Goal: Information Seeking & Learning: Learn about a topic

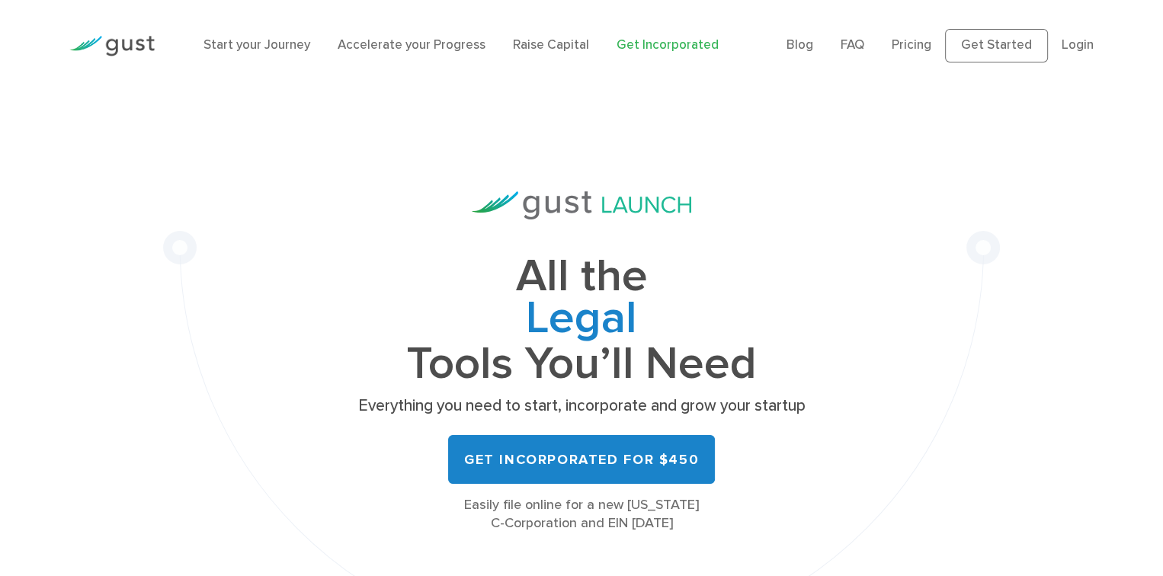
click at [812, 178] on div "All the Legal Cap Table Fundraising Governance Tools You’ll Need Everything you…" at bounding box center [581, 377] width 837 height 572
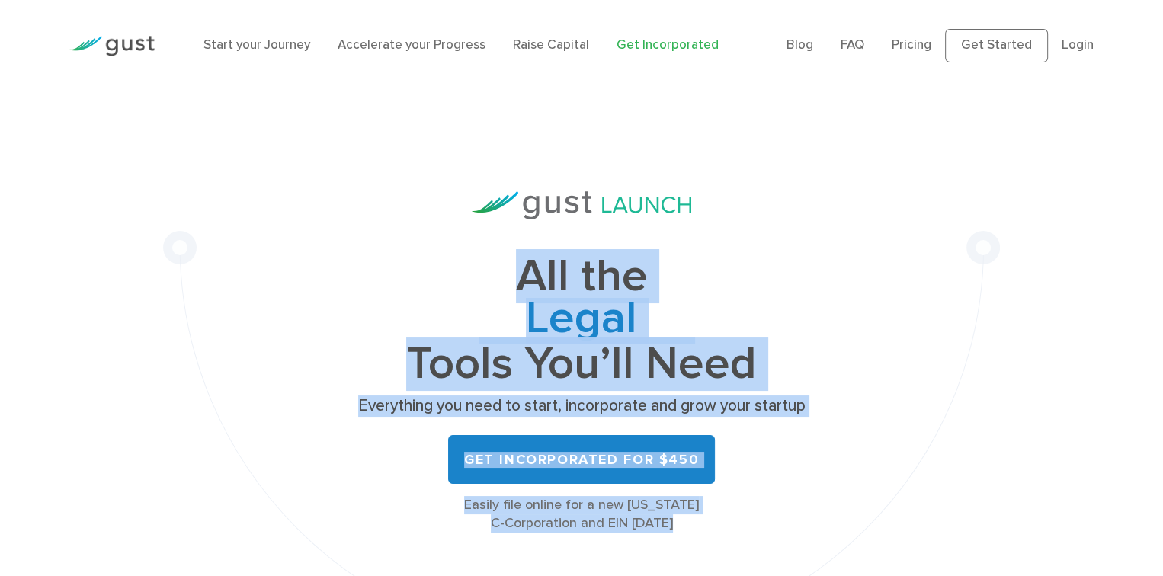
drag, startPoint x: 694, startPoint y: 517, endPoint x: 496, endPoint y: 271, distance: 315.4
click at [496, 271] on div "All the Legal Cap Table Fundraising Governance Tools You’ll Need Everything you…" at bounding box center [581, 361] width 457 height 341
copy div "All the Legal Cap Table Fundraising Governance Tools You’ll Need Everything you…"
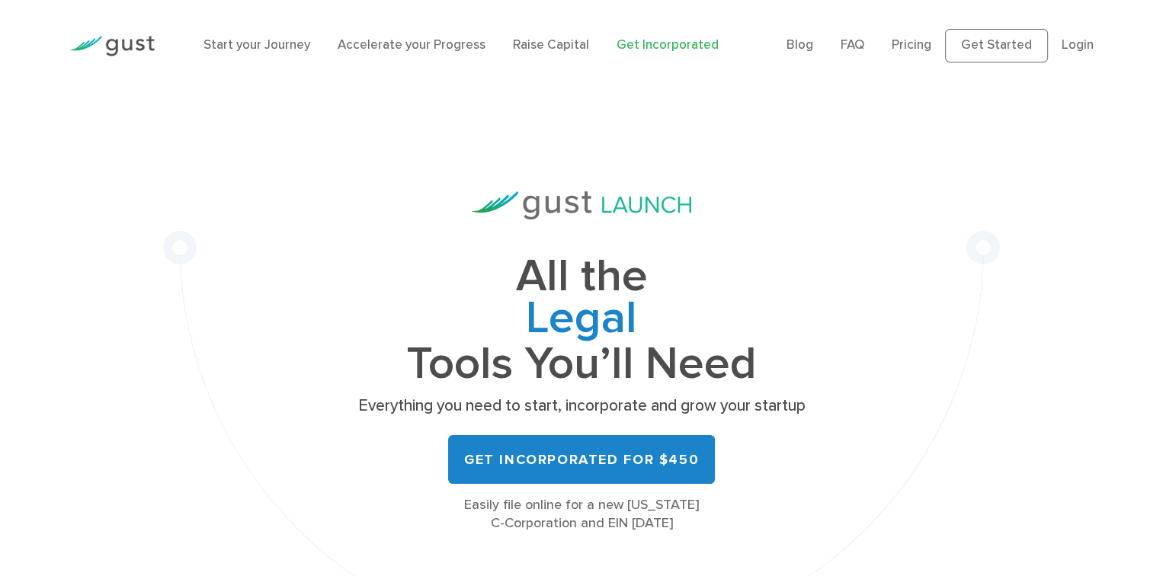
click at [785, 229] on div "All the Legal Cap Table Fundraising Governance Tools You’ll Need Everything you…" at bounding box center [581, 361] width 457 height 341
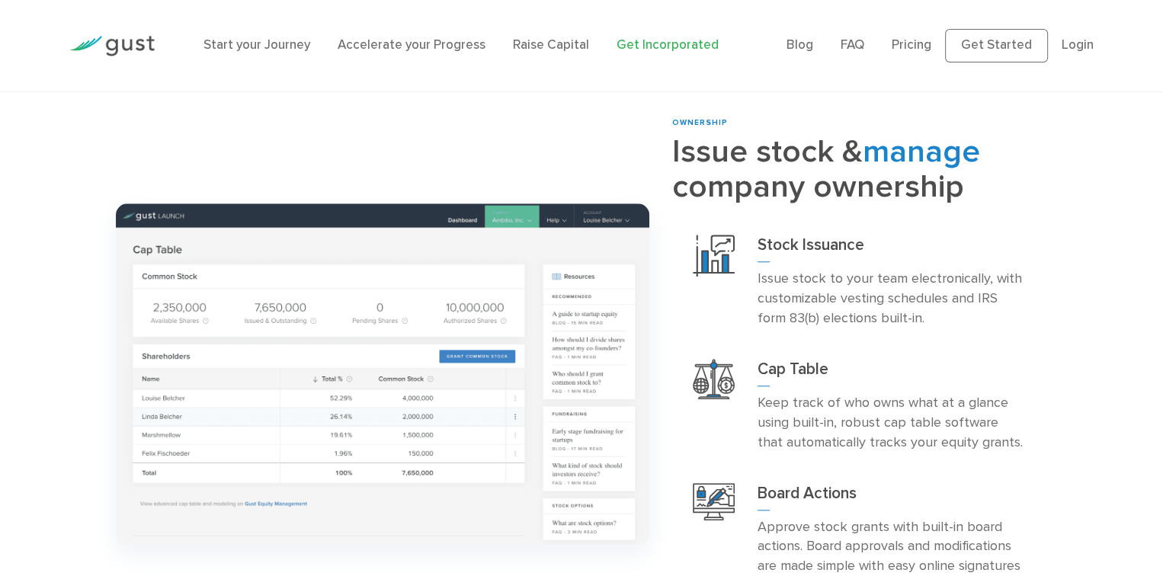
scroll to position [1448, 0]
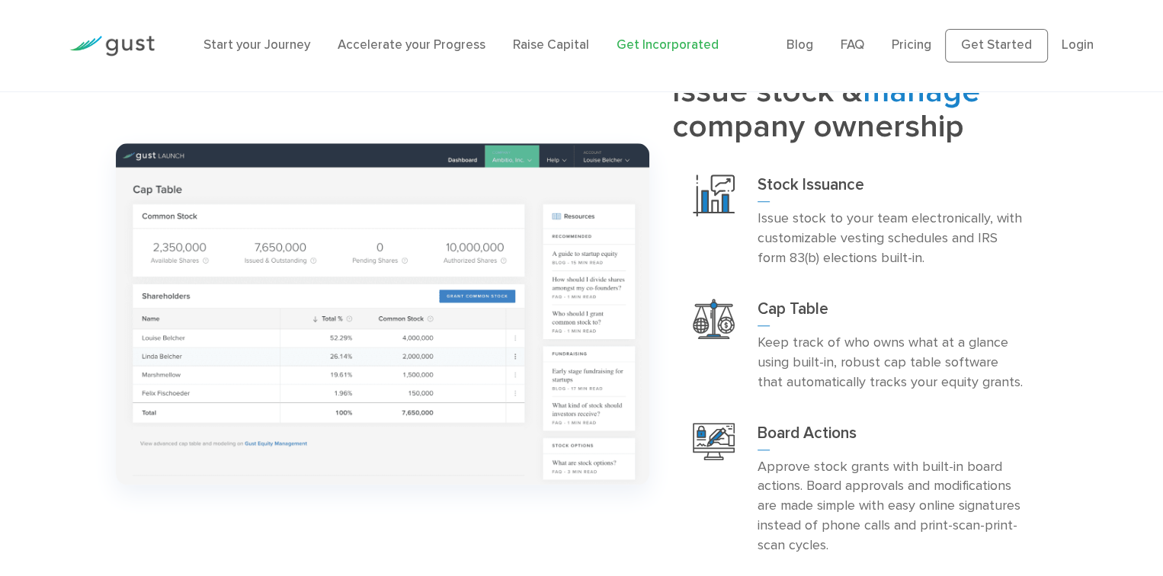
click at [959, 360] on p "Keep track of who owns what at a glance using built-in, robust cap table softwa…" at bounding box center [892, 362] width 268 height 59
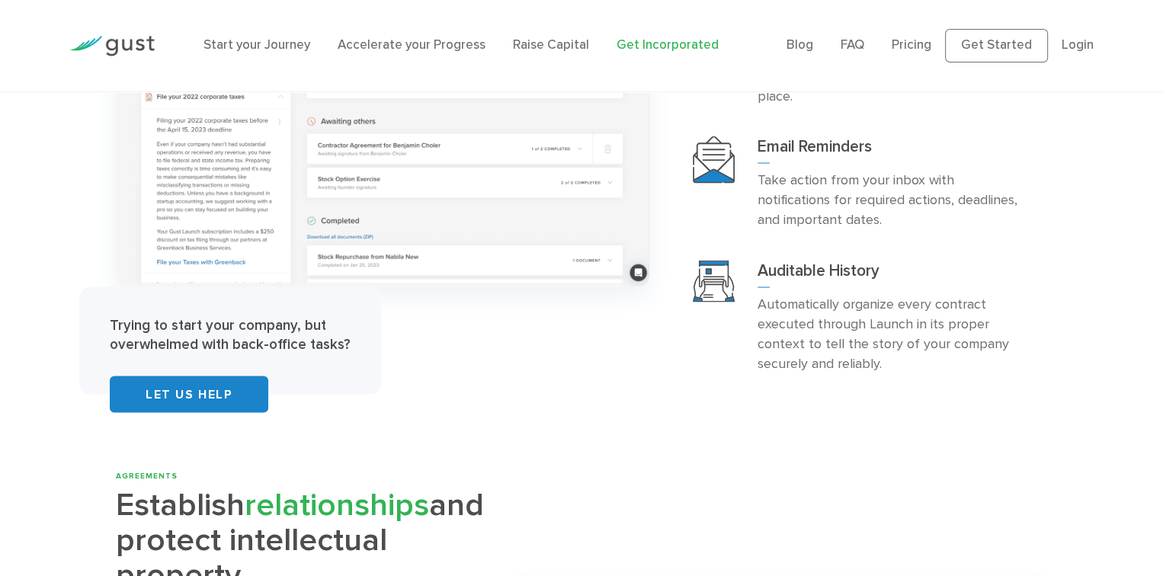
scroll to position [3125, 0]
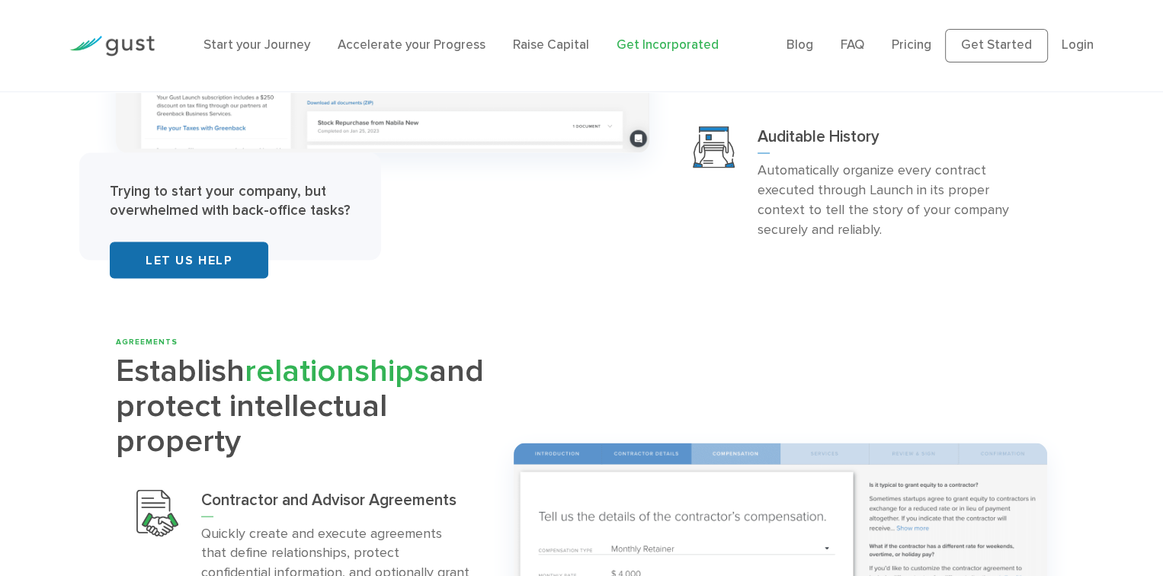
click at [226, 242] on link "Let Us Help" at bounding box center [189, 260] width 159 height 37
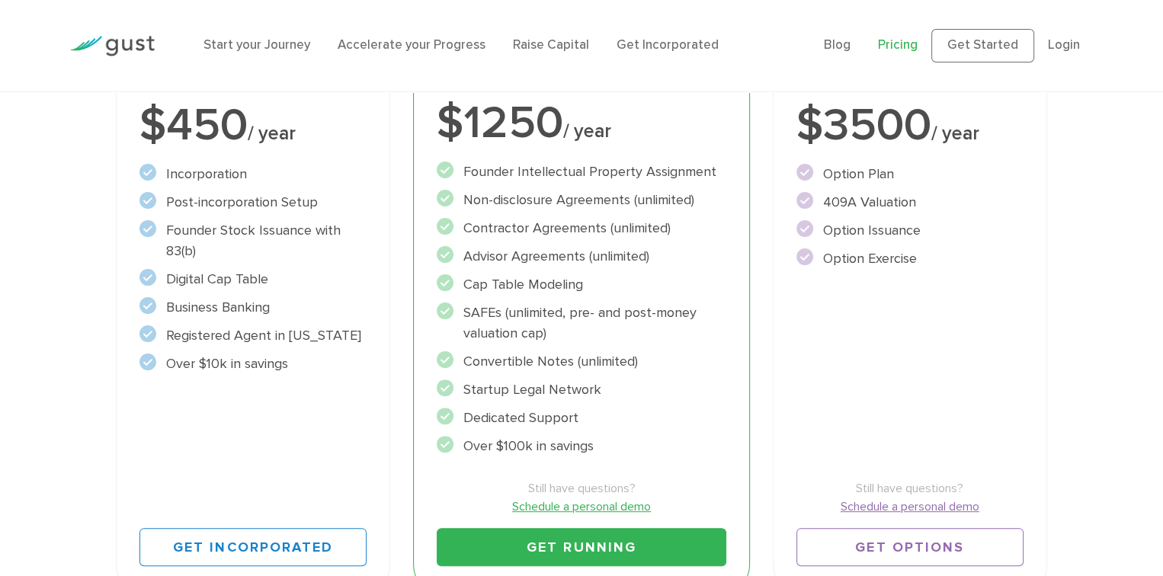
scroll to position [381, 0]
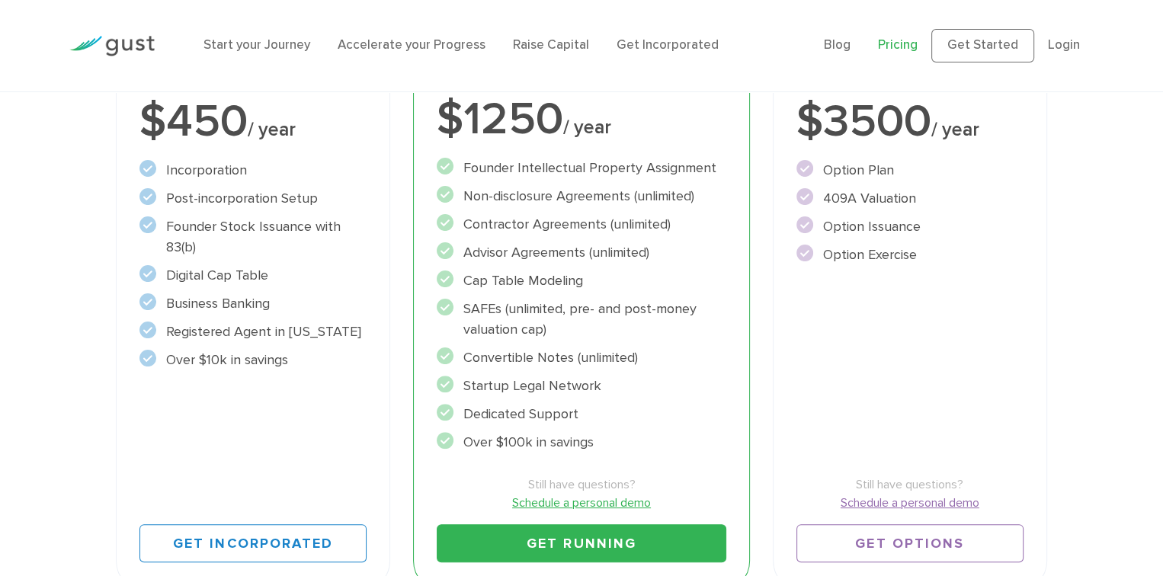
click at [697, 354] on li "Convertible Notes (unlimited)" at bounding box center [582, 358] width 290 height 21
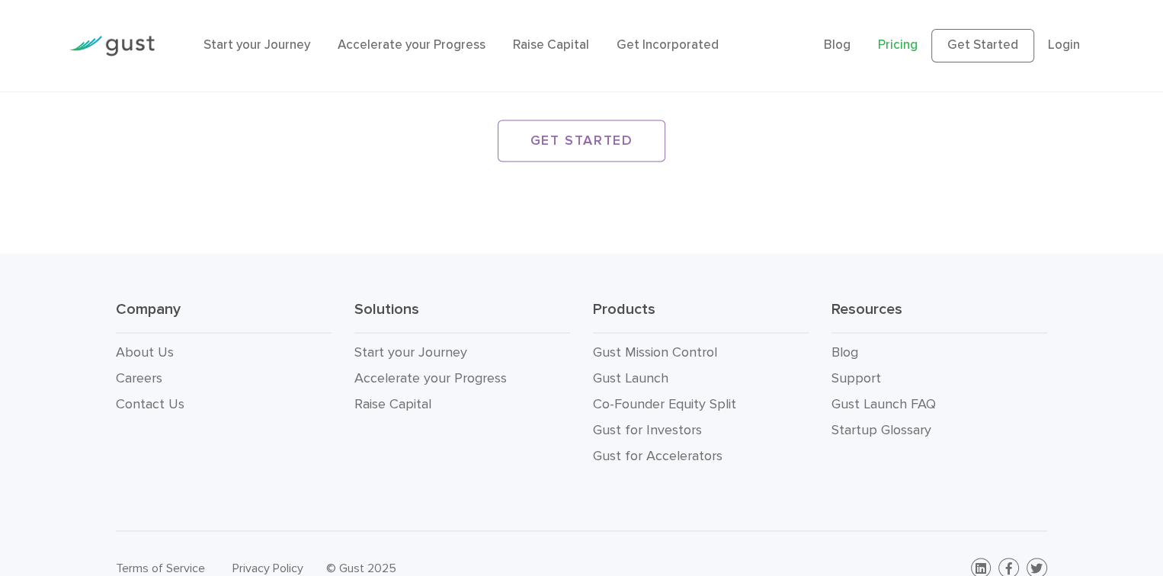
scroll to position [2210, 0]
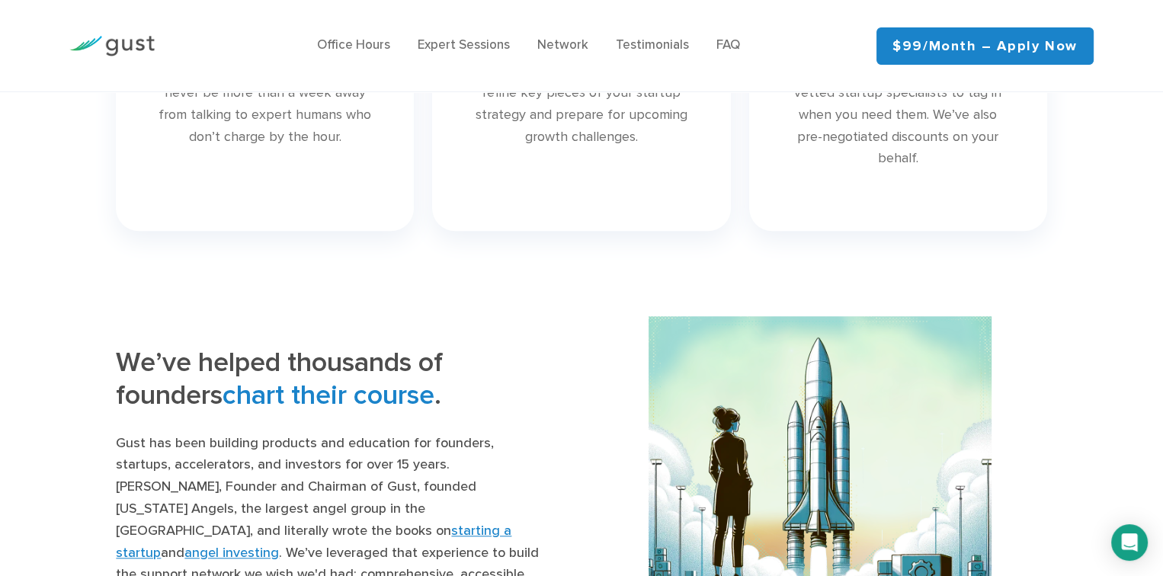
scroll to position [1448, 0]
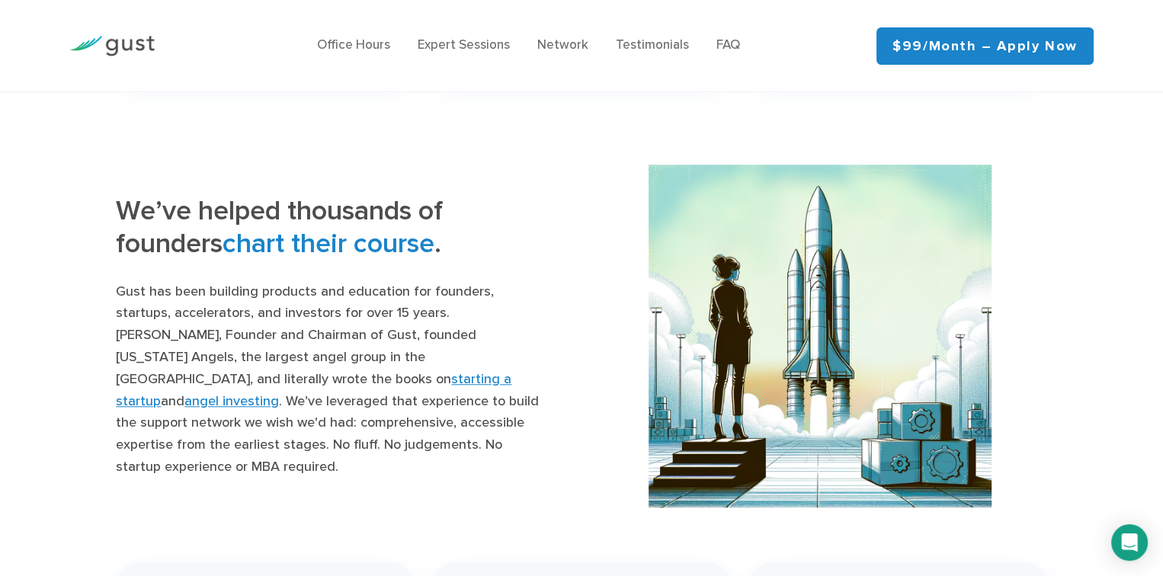
click at [581, 270] on div at bounding box center [819, 336] width 477 height 343
click at [584, 265] on div at bounding box center [819, 336] width 477 height 343
drag, startPoint x: 584, startPoint y: 265, endPoint x: 573, endPoint y: 354, distance: 89.8
click at [573, 354] on div "We’ve helped thousands of founders chart their course . Gust has been building …" at bounding box center [342, 336] width 477 height 284
click at [575, 353] on div "We’ve helped thousands of founders chart their course . Gust has been building …" at bounding box center [342, 336] width 477 height 284
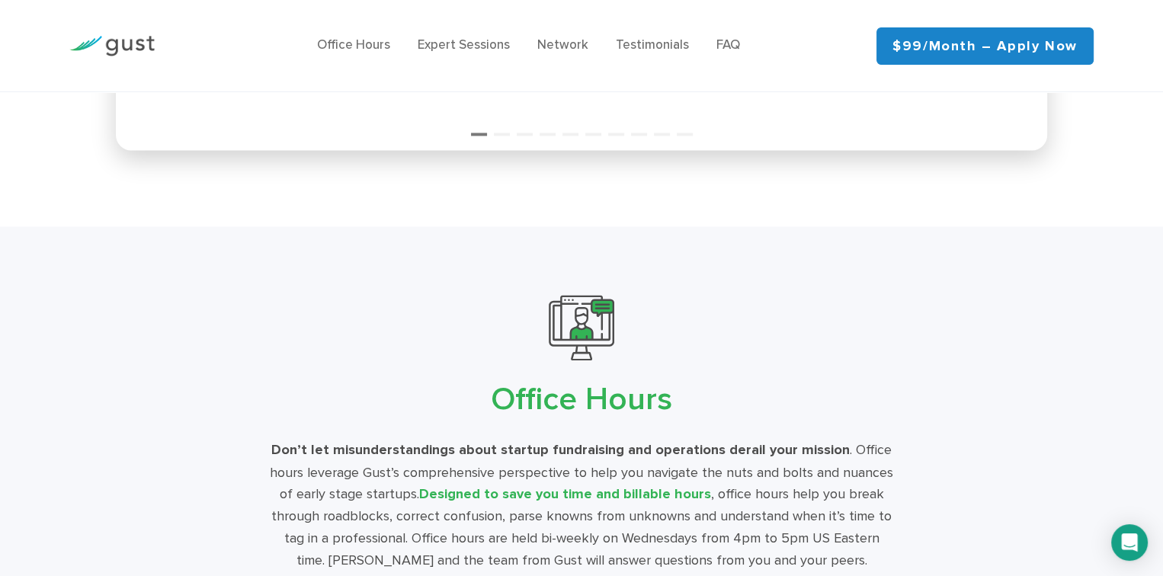
scroll to position [2667, 0]
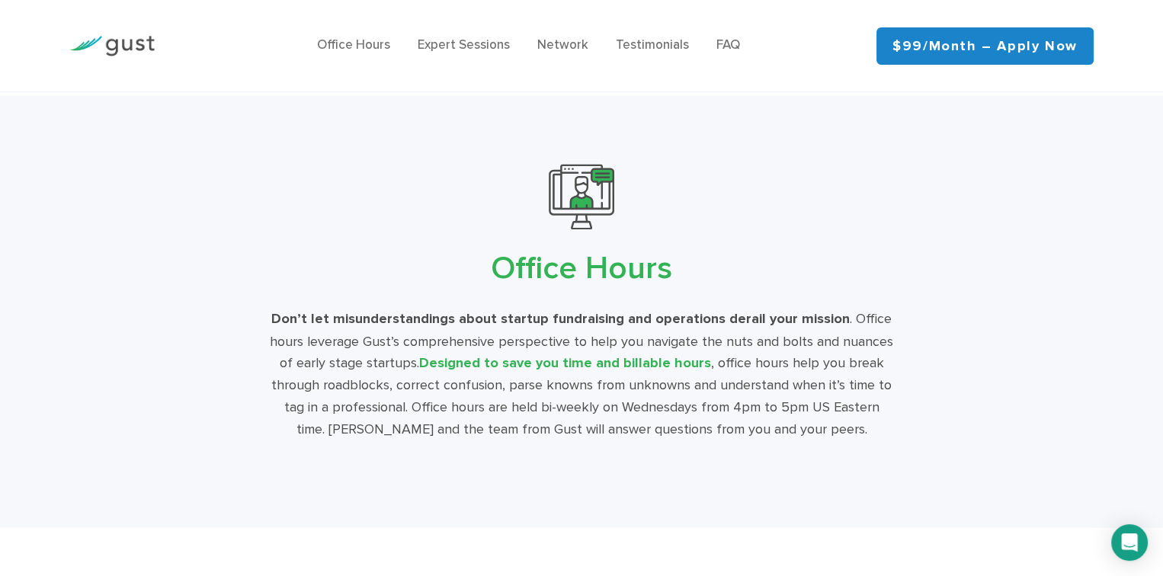
drag, startPoint x: 206, startPoint y: 248, endPoint x: 171, endPoint y: 242, distance: 35.0
click at [171, 248] on h2 "Office Hours" at bounding box center [581, 269] width 893 height 43
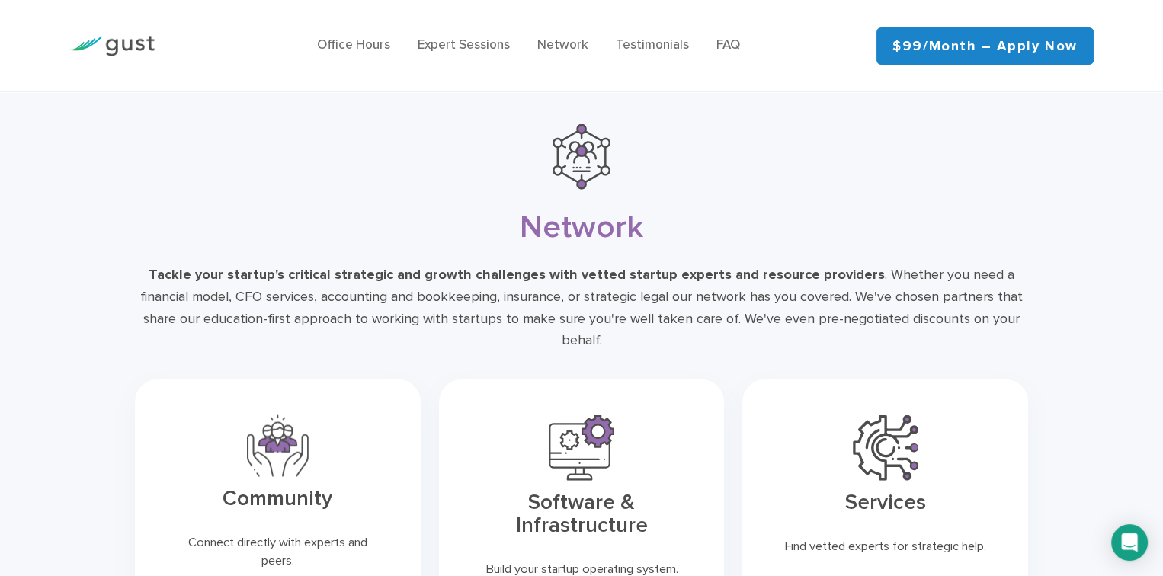
scroll to position [3658, 0]
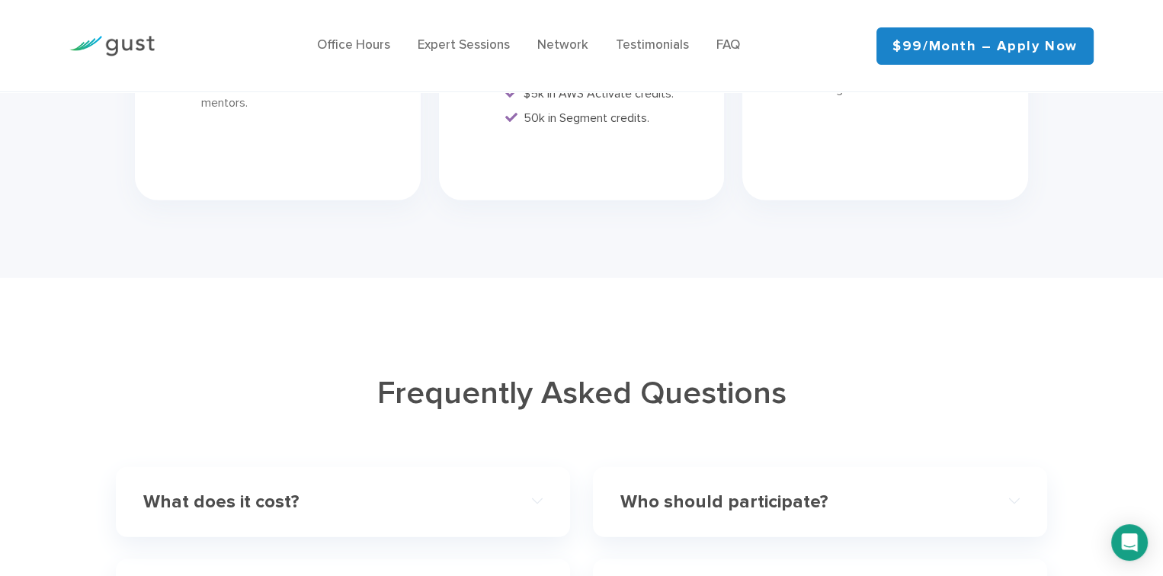
scroll to position [4420, 0]
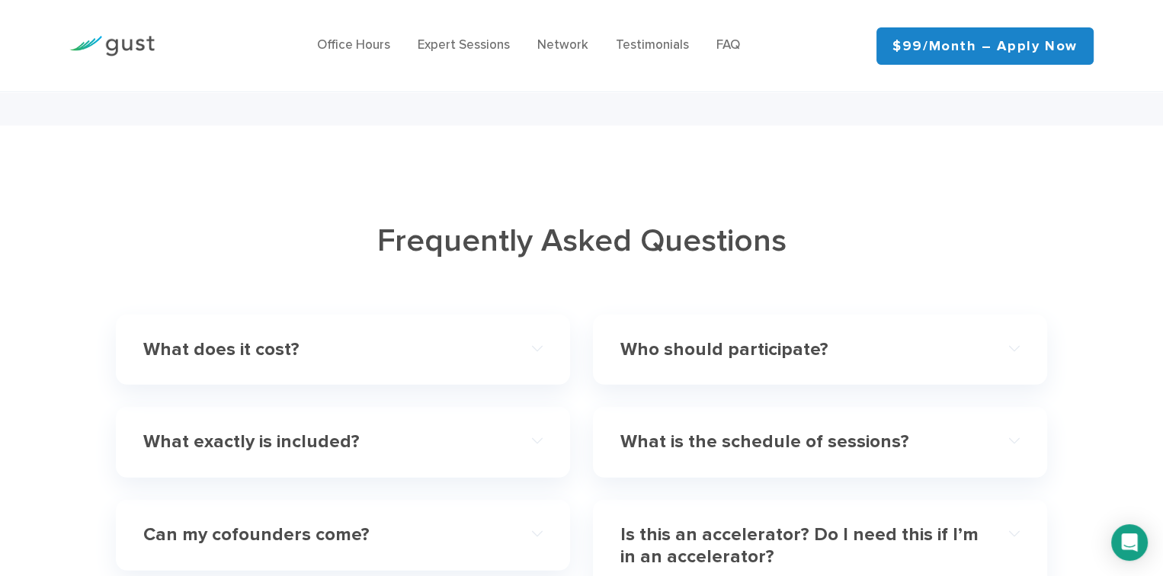
click at [513, 327] on div "What does it cost?" at bounding box center [342, 350] width 399 height 46
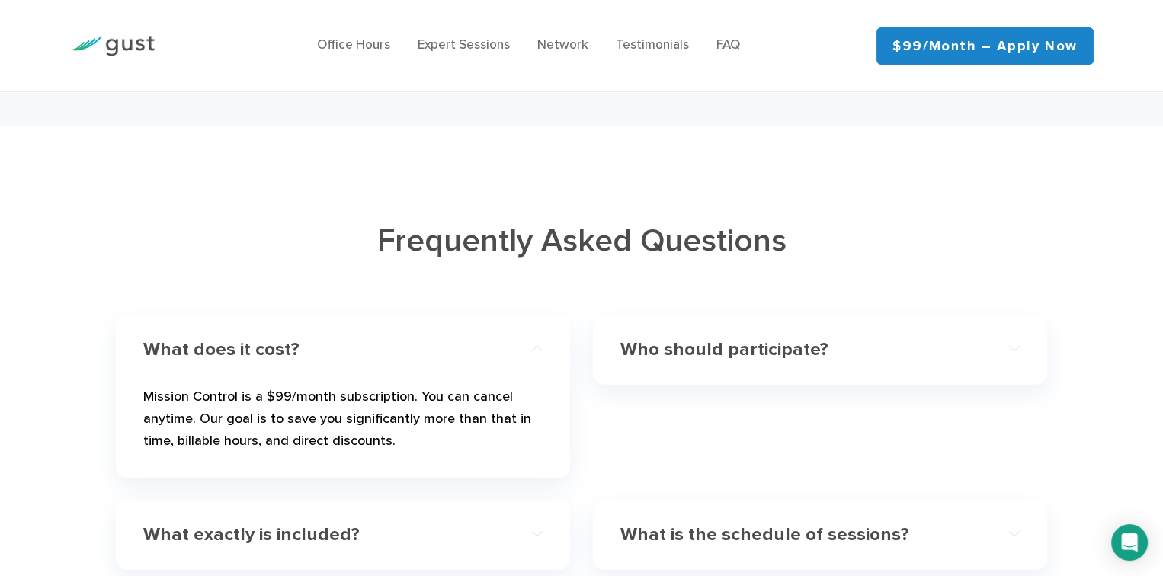
click at [664, 339] on h4 "Who should participate?" at bounding box center [799, 350] width 359 height 22
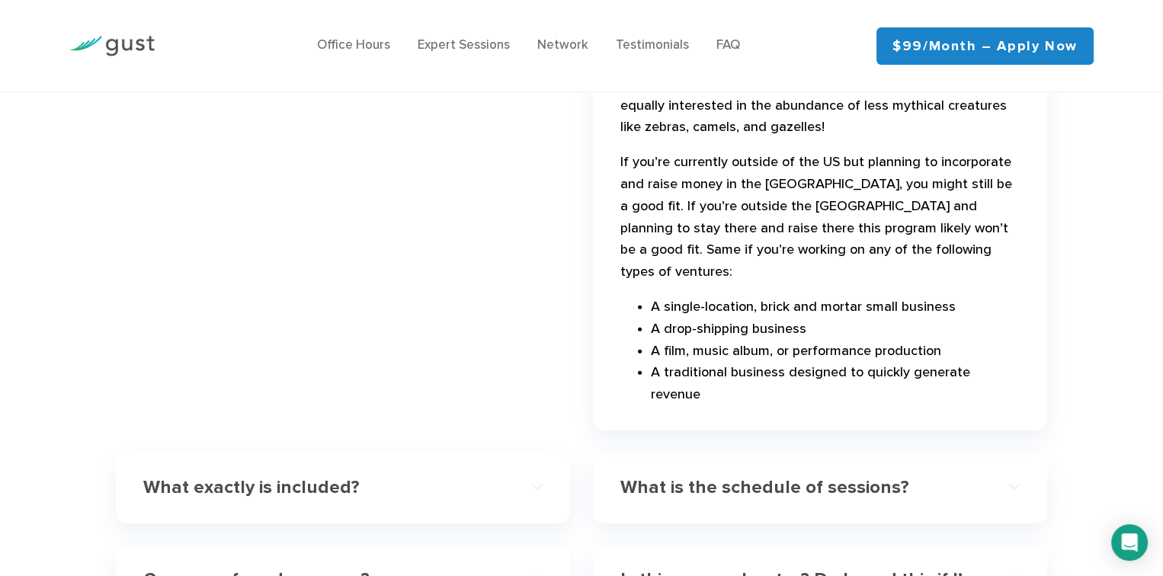
scroll to position [4801, 0]
click at [248, 476] on h4 "What exactly is included?" at bounding box center [322, 487] width 359 height 22
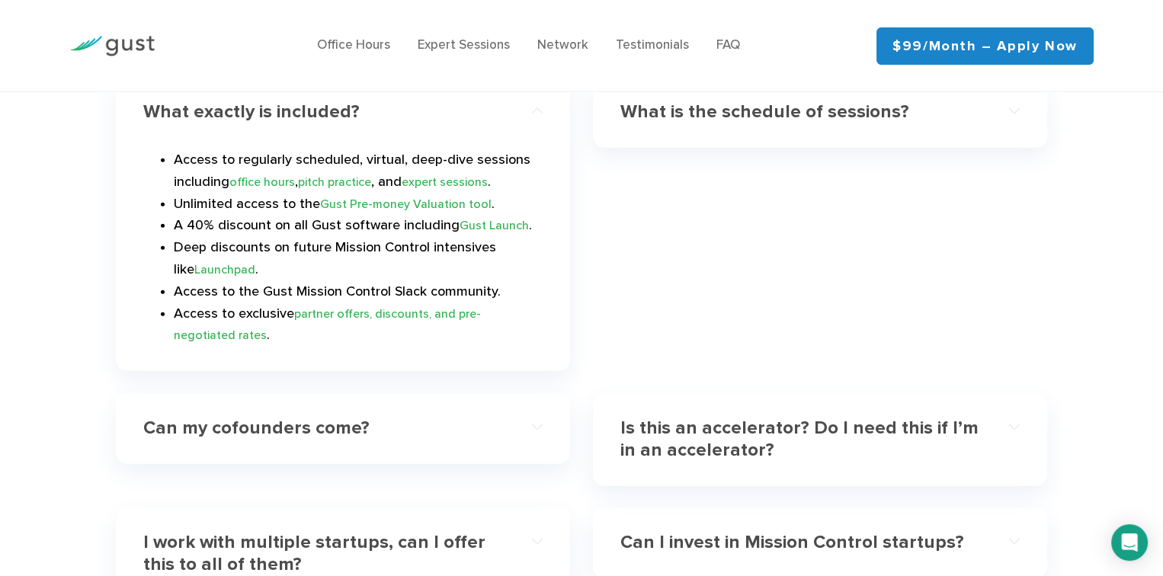
scroll to position [4725, 0]
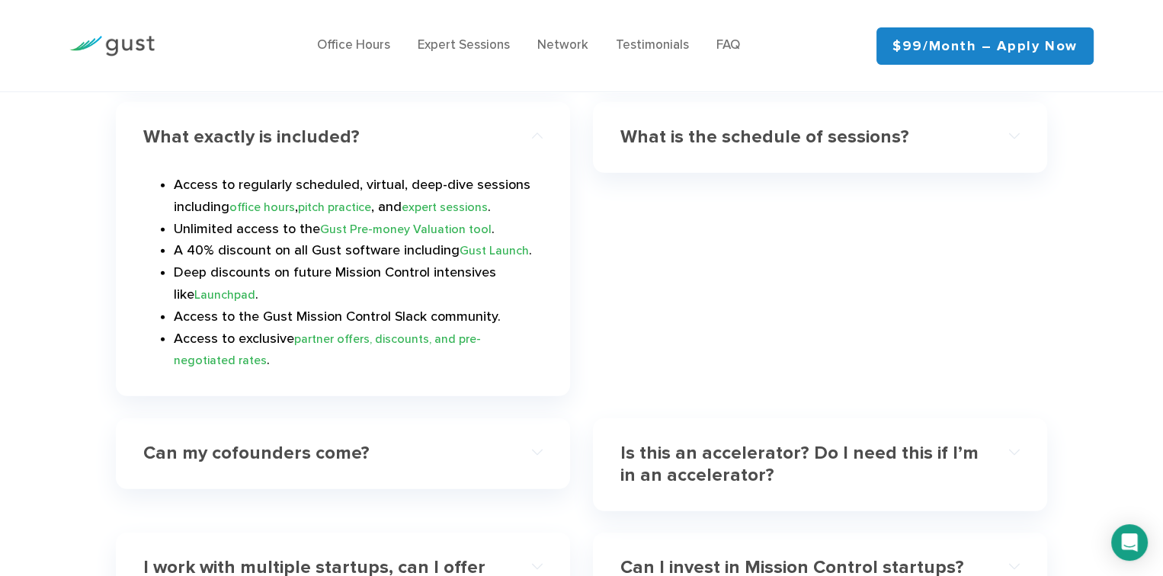
click at [661, 443] on h4 "Is this an accelerator? Do I need this if I’m in an accelerator?" at bounding box center [799, 465] width 359 height 44
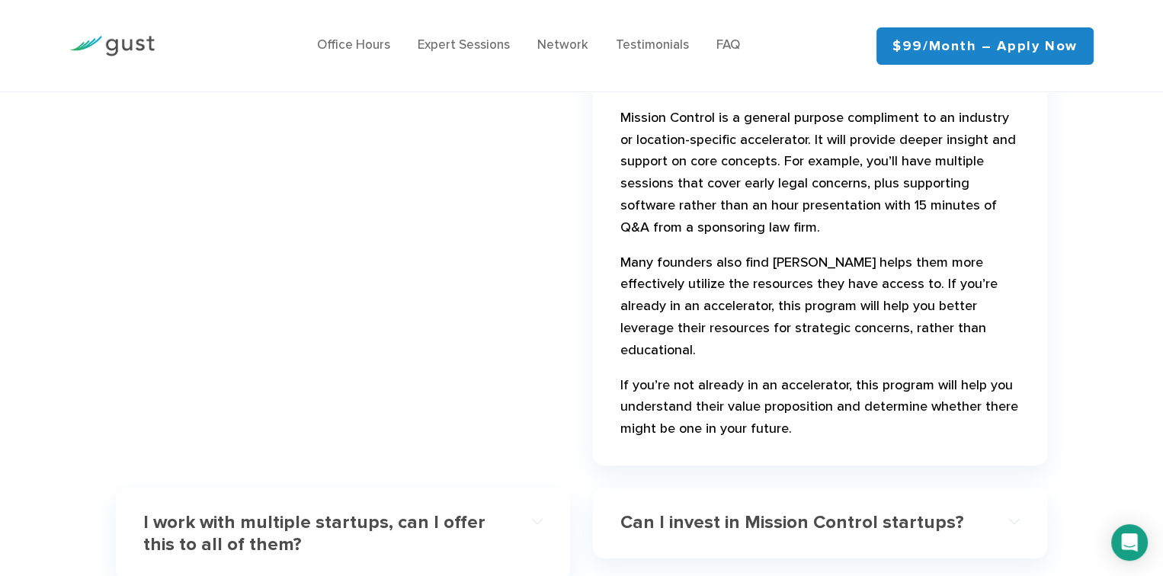
scroll to position [5106, 0]
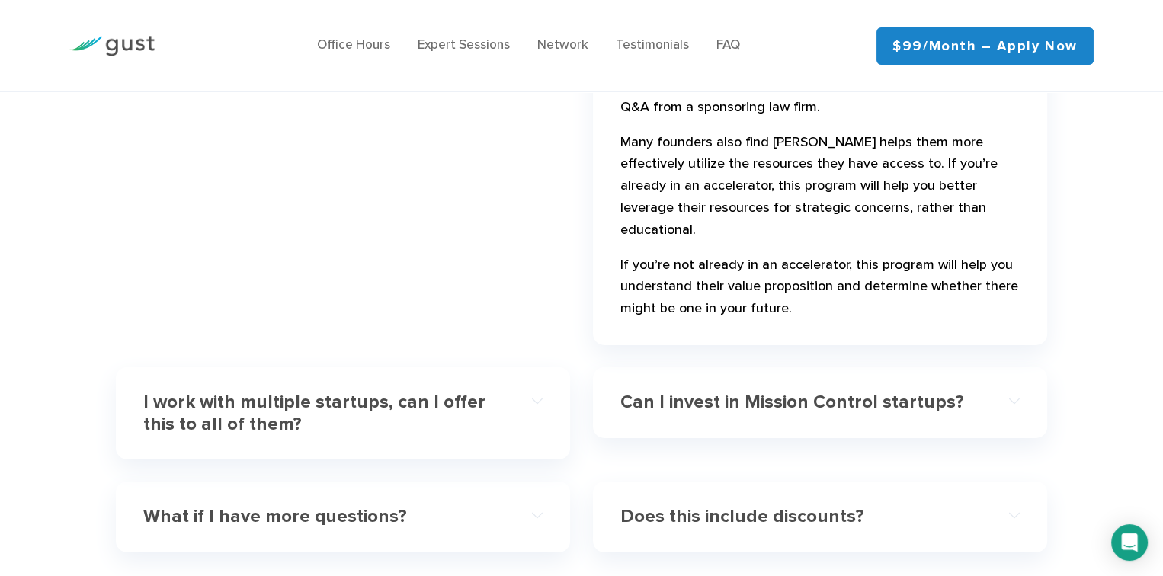
click at [318, 506] on h4 "What if I have more questions?" at bounding box center [322, 517] width 359 height 22
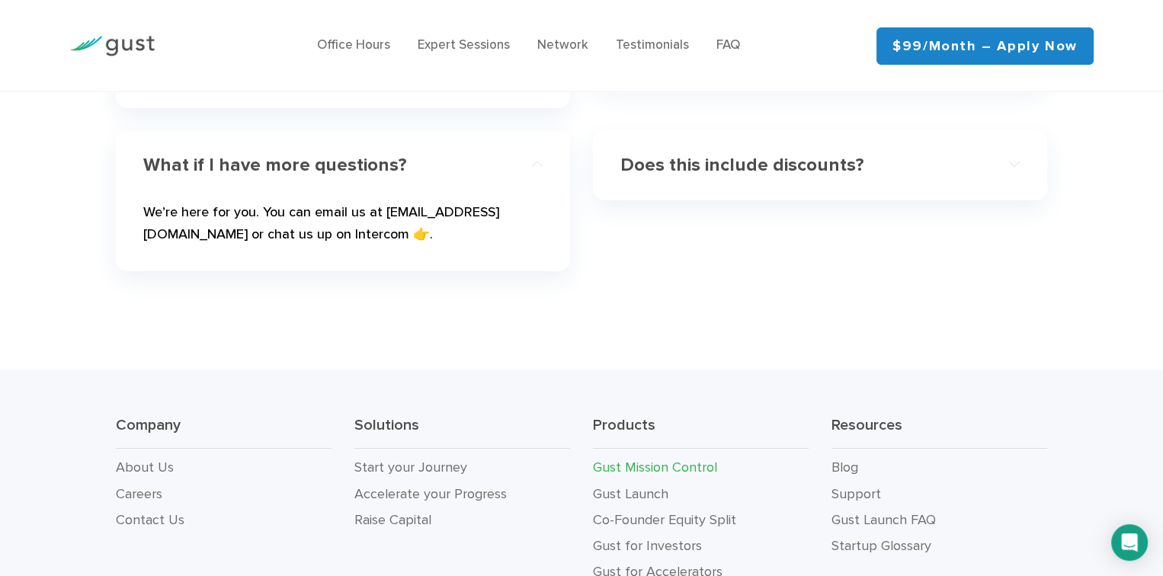
scroll to position [4954, 0]
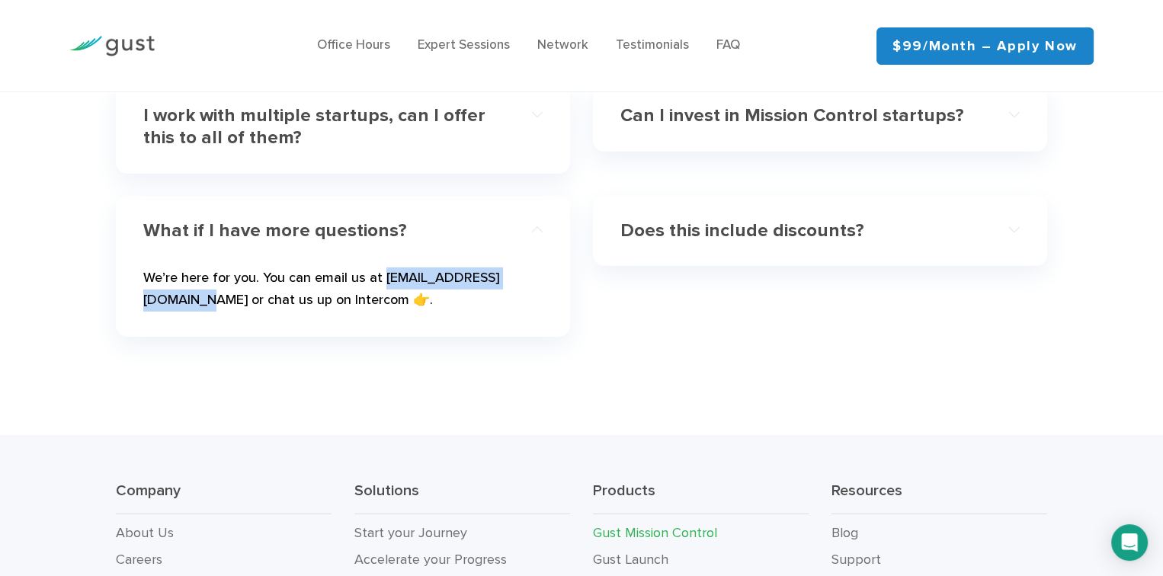
drag, startPoint x: 542, startPoint y: 232, endPoint x: 384, endPoint y: 234, distance: 157.8
click at [384, 267] on p "We’re here for you. You can email us at [EMAIL_ADDRESS][DOMAIN_NAME] or chat us…" at bounding box center [342, 292] width 399 height 50
copy p "[EMAIL_ADDRESS][DOMAIN_NAME]"
